Goal: Obtain resource: Obtain resource

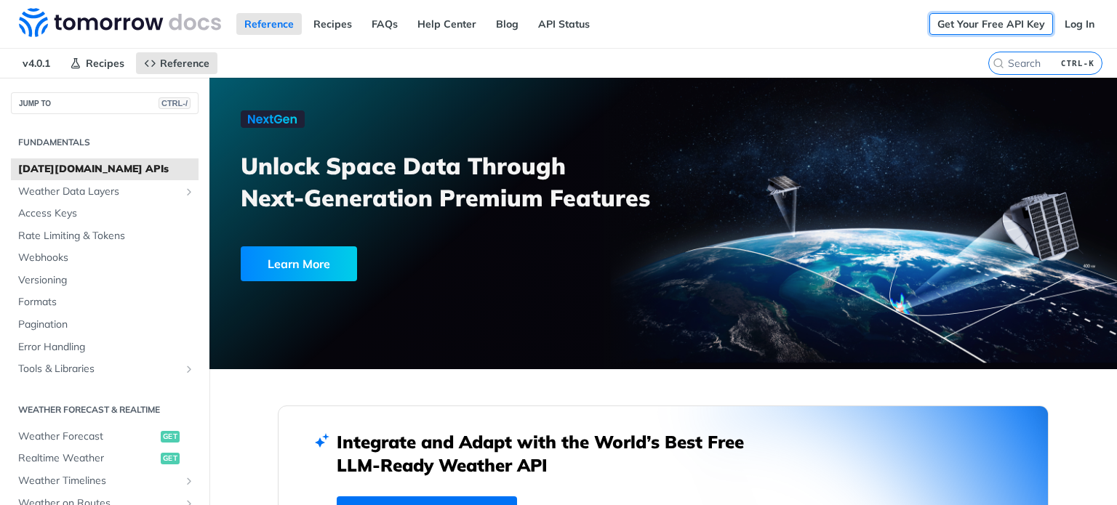
click at [998, 20] on link "Get Your Free API Key" at bounding box center [991, 24] width 124 height 22
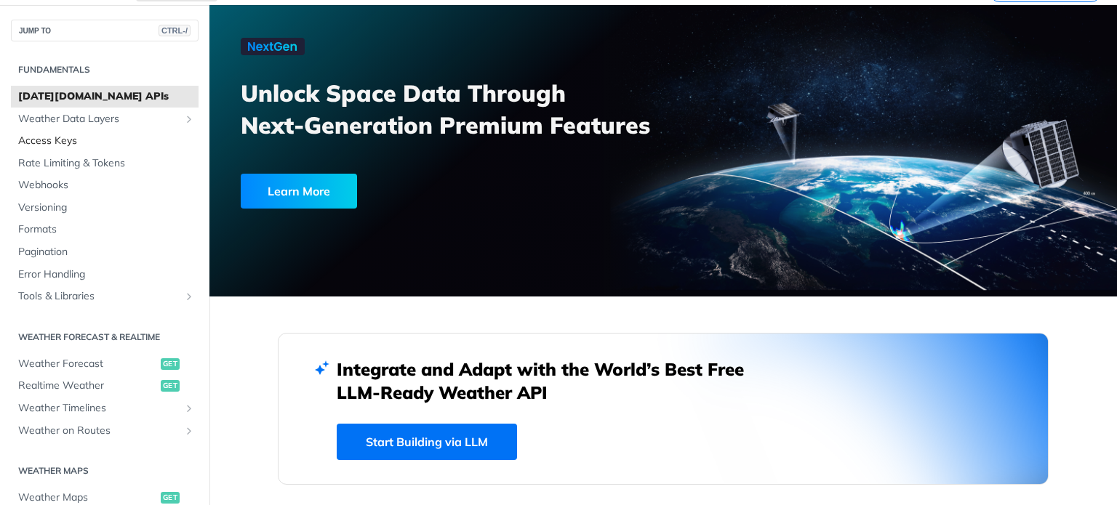
click at [113, 135] on span "Access Keys" at bounding box center [106, 141] width 177 height 15
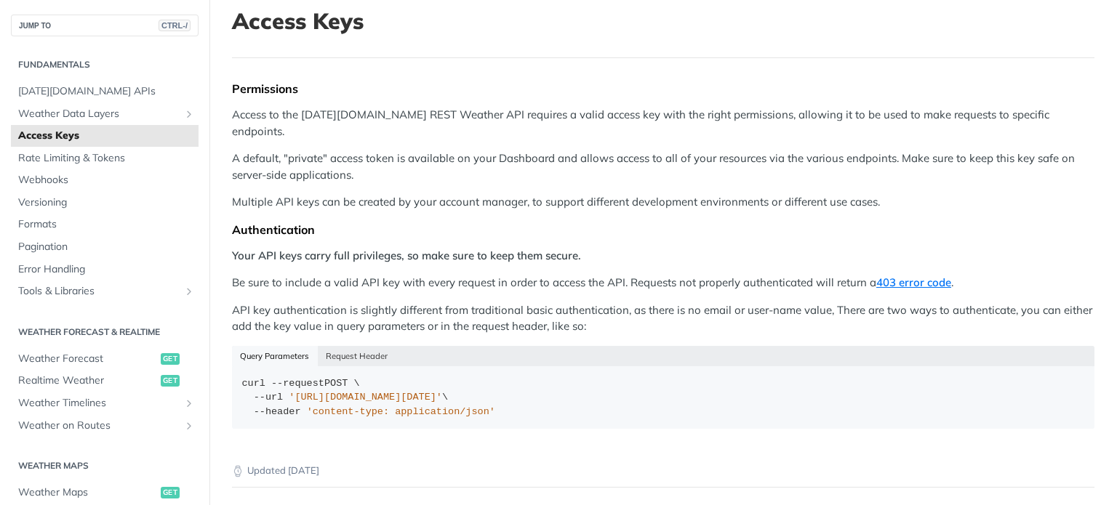
scroll to position [218, 0]
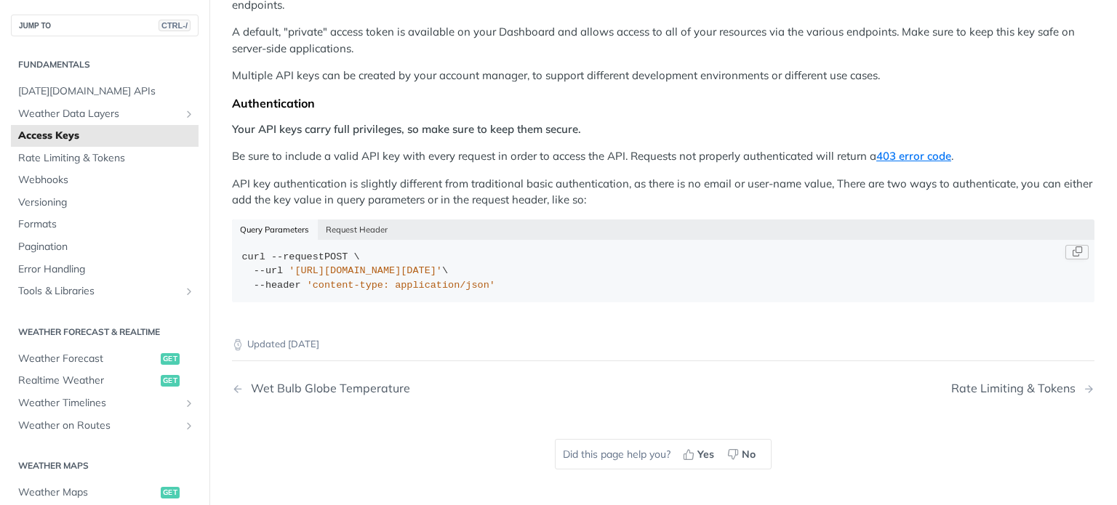
drag, startPoint x: 285, startPoint y: 252, endPoint x: 861, endPoint y: 265, distance: 576.2
click at [576, 252] on div "curl --request POST \ --url '[URL][DOMAIN_NAME][DATE]' \ --header 'content-type…" at bounding box center [663, 271] width 843 height 43
click at [627, 252] on div "curl --request POST \ --url '[URL][DOMAIN_NAME][DATE]' \ --header 'content-type…" at bounding box center [663, 271] width 843 height 43
click at [1060, 240] on code "curl --request POST \ --url '[URL][DOMAIN_NAME][DATE]' \ --header 'content-type…" at bounding box center [663, 271] width 863 height 63
click at [1066, 245] on button "Copy Code" at bounding box center [1077, 252] width 23 height 15
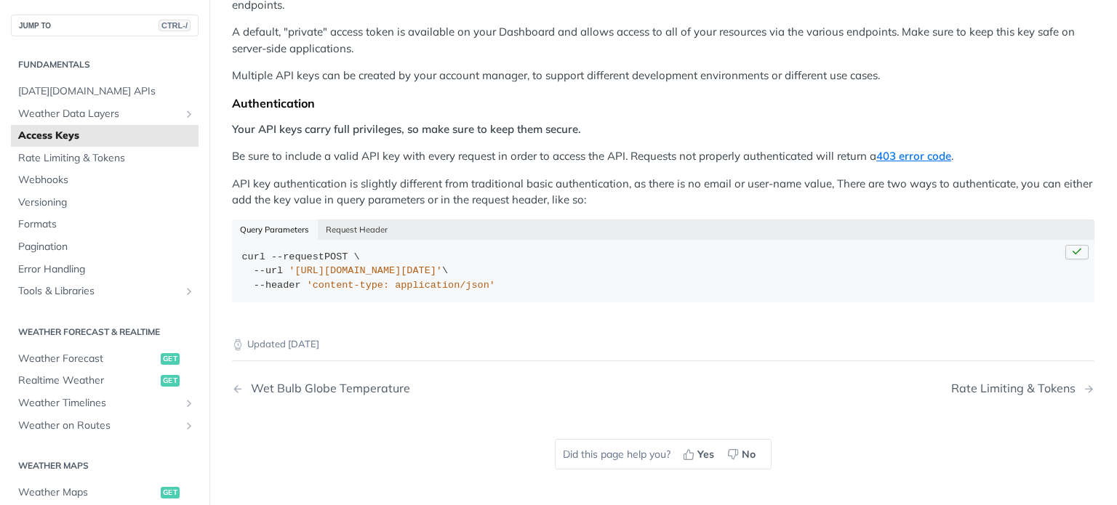
click at [1063, 240] on code "curl --request POST \ --url '[URL][DOMAIN_NAME][DATE]' \ --header 'content-type…" at bounding box center [663, 271] width 863 height 63
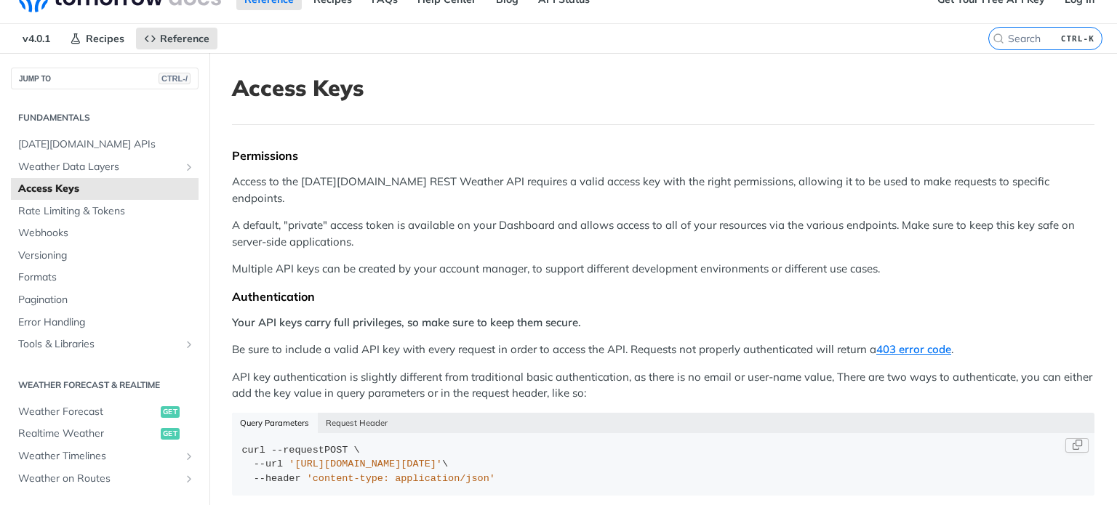
scroll to position [0, 0]
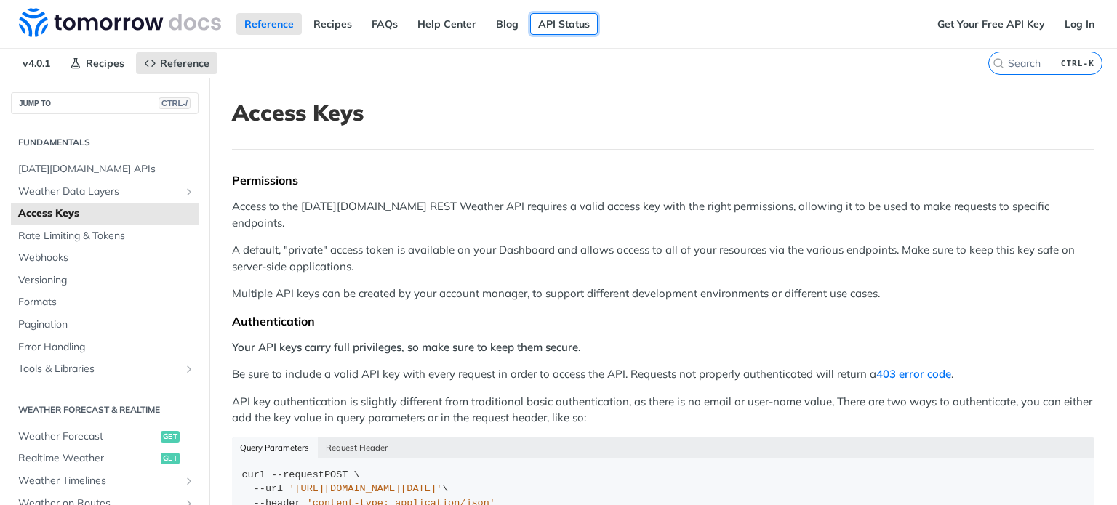
click at [556, 29] on link "API Status" at bounding box center [564, 24] width 68 height 22
